Goal: Navigation & Orientation: Find specific page/section

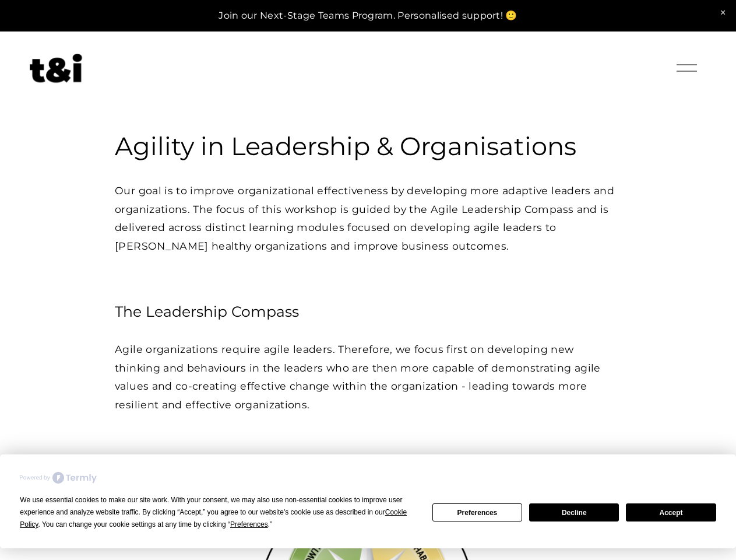
click at [214, 518] on div "We use essential cookies to make our site work. With your consent, we may also …" at bounding box center [219, 512] width 398 height 37
click at [249, 524] on span "Preferences" at bounding box center [249, 524] width 38 height 8
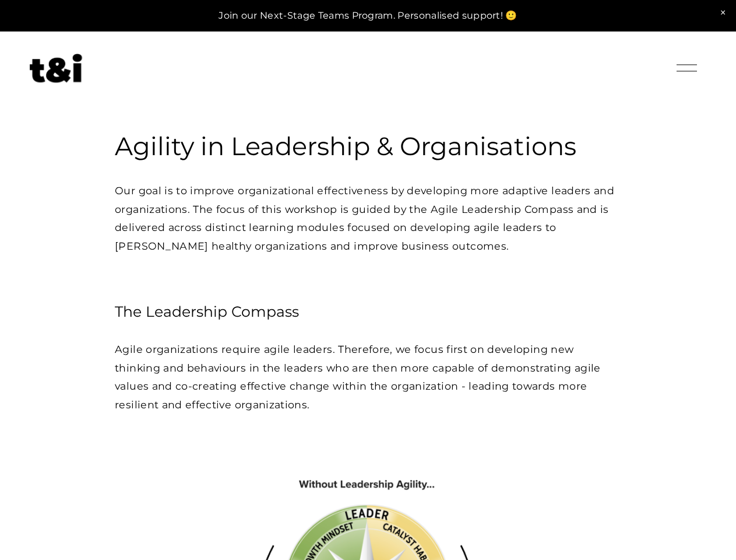
click at [630, 69] on div "Login Account" at bounding box center [629, 68] width 75 height 19
click at [687, 68] on div at bounding box center [687, 68] width 20 height 20
